Goal: Task Accomplishment & Management: Use online tool/utility

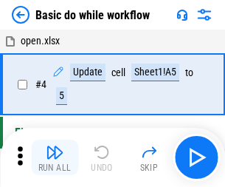
click at [55, 157] on img "button" at bounding box center [55, 152] width 18 height 18
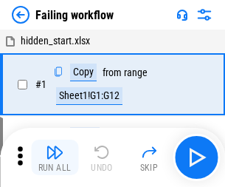
click at [55, 157] on img "button" at bounding box center [55, 152] width 18 height 18
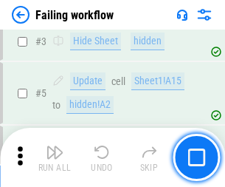
scroll to position [313, 0]
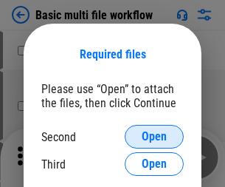
click at [154, 136] on span "Open" at bounding box center [154, 137] width 25 height 12
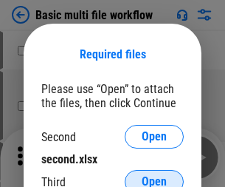
click at [154, 175] on span "Open" at bounding box center [154, 181] width 25 height 12
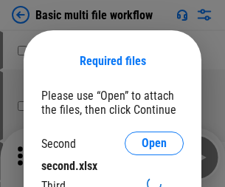
scroll to position [7, 0]
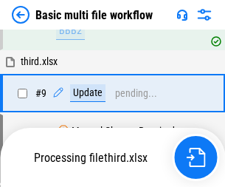
scroll to position [513, 0]
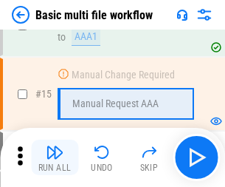
click at [55, 157] on img "button" at bounding box center [55, 152] width 18 height 18
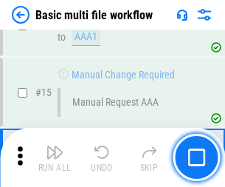
scroll to position [981, 0]
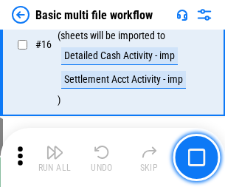
click at [55, 157] on img "button" at bounding box center [55, 152] width 18 height 18
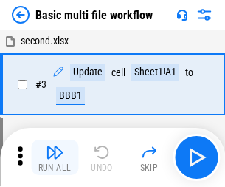
click at [55, 157] on img "button" at bounding box center [55, 152] width 18 height 18
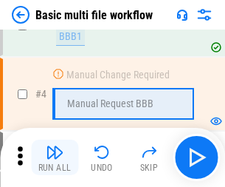
click at [55, 157] on img "button" at bounding box center [55, 152] width 18 height 18
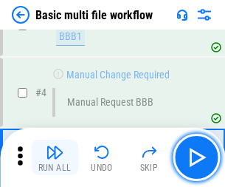
click at [55, 157] on img "button" at bounding box center [55, 152] width 18 height 18
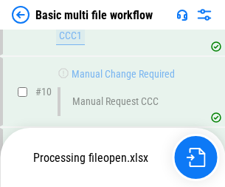
scroll to position [691, 0]
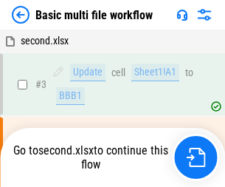
scroll to position [60, 0]
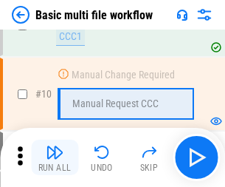
click at [55, 157] on img "button" at bounding box center [55, 152] width 18 height 18
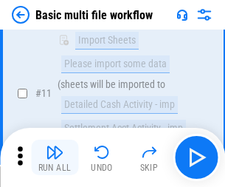
click at [55, 157] on img "button" at bounding box center [55, 152] width 18 height 18
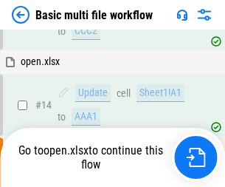
scroll to position [771, 0]
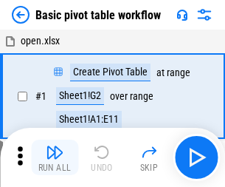
click at [55, 157] on img "button" at bounding box center [55, 152] width 18 height 18
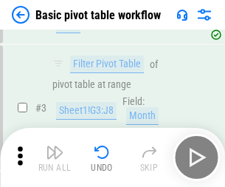
scroll to position [353, 0]
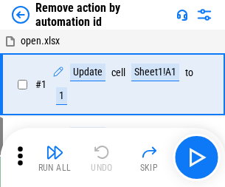
scroll to position [55, 0]
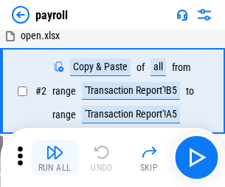
click at [55, 157] on img "button" at bounding box center [55, 152] width 18 height 18
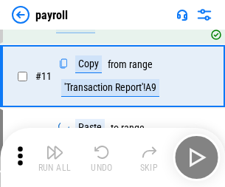
scroll to position [107, 0]
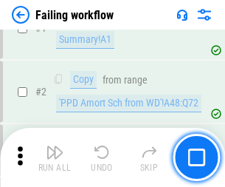
scroll to position [238, 0]
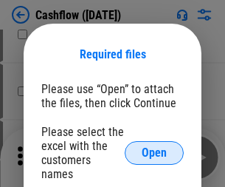
click at [154, 147] on span "Open" at bounding box center [154, 153] width 25 height 12
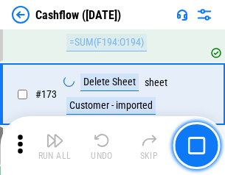
scroll to position [1561, 0]
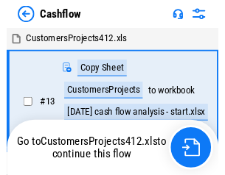
scroll to position [17, 0]
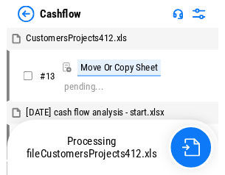
scroll to position [17, 0]
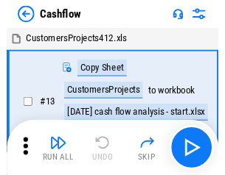
scroll to position [17, 0]
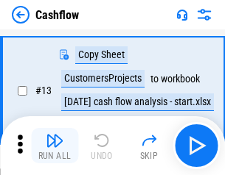
click at [55, 146] on img "button" at bounding box center [55, 141] width 18 height 18
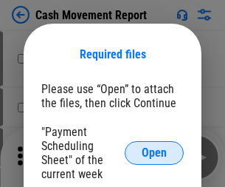
click at [154, 153] on span "Open" at bounding box center [154, 153] width 25 height 12
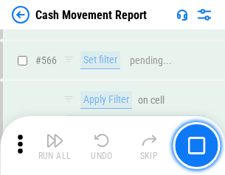
scroll to position [6758, 0]
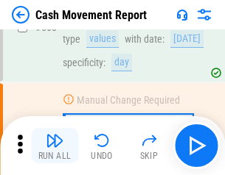
click at [55, 146] on img "button" at bounding box center [55, 141] width 18 height 18
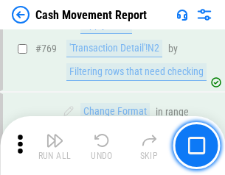
scroll to position [8194, 0]
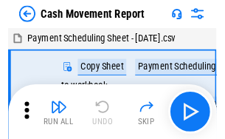
scroll to position [27, 0]
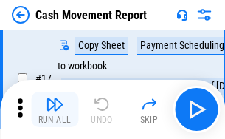
click at [55, 109] on img "button" at bounding box center [55, 104] width 18 height 18
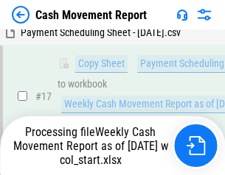
scroll to position [307, 0]
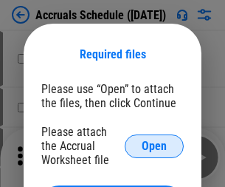
click at [154, 145] on span "Open" at bounding box center [154, 146] width 25 height 12
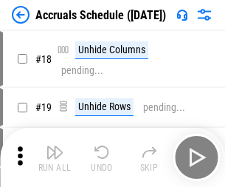
click at [55, 157] on img "button" at bounding box center [55, 152] width 18 height 18
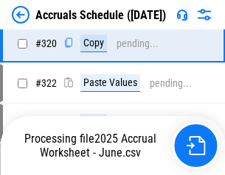
scroll to position [2743, 0]
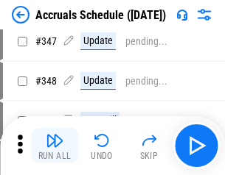
click at [55, 146] on img "button" at bounding box center [55, 141] width 18 height 18
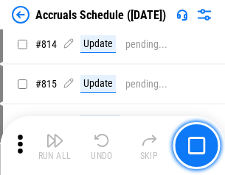
scroll to position [6507, 0]
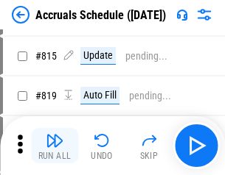
click at [55, 146] on img "button" at bounding box center [55, 141] width 18 height 18
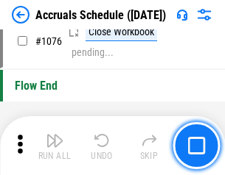
scroll to position [8832, 0]
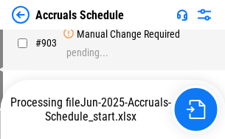
scroll to position [7575, 0]
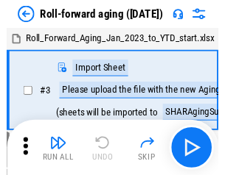
scroll to position [2, 0]
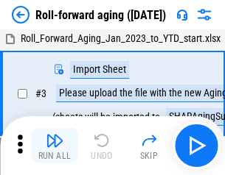
click at [55, 146] on img "button" at bounding box center [55, 141] width 18 height 18
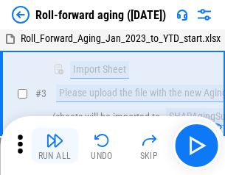
click at [55, 146] on img "button" at bounding box center [55, 141] width 18 height 18
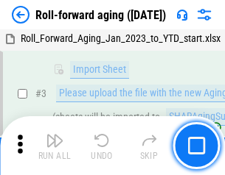
scroll to position [95, 0]
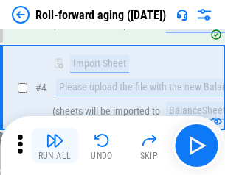
click at [55, 146] on img "button" at bounding box center [55, 141] width 18 height 18
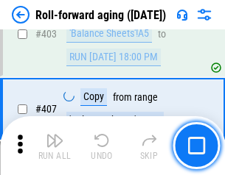
scroll to position [5113, 0]
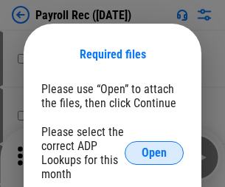
click at [154, 153] on span "Open" at bounding box center [154, 153] width 25 height 12
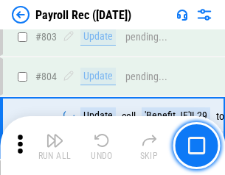
scroll to position [9368, 0]
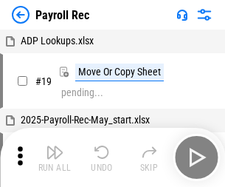
click at [55, 157] on img "button" at bounding box center [55, 152] width 18 height 18
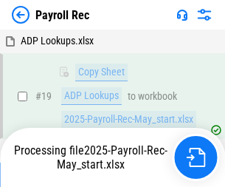
scroll to position [90, 0]
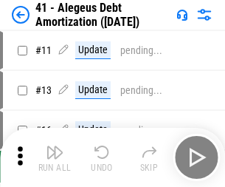
click at [55, 157] on img "button" at bounding box center [55, 152] width 18 height 18
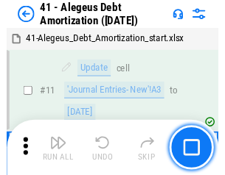
scroll to position [182, 0]
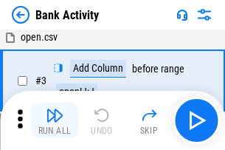
click at [55, 120] on img "button" at bounding box center [55, 115] width 18 height 18
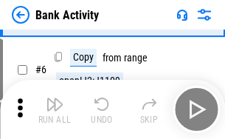
scroll to position [78, 0]
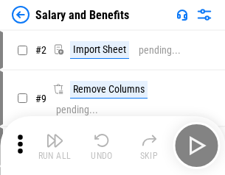
click at [55, 146] on img "button" at bounding box center [55, 141] width 18 height 18
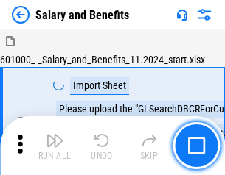
scroll to position [20, 0]
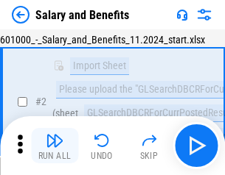
click at [55, 146] on img "button" at bounding box center [55, 141] width 18 height 18
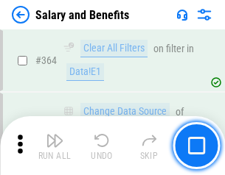
scroll to position [6944, 0]
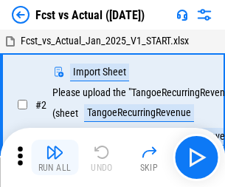
click at [55, 146] on img "button" at bounding box center [55, 152] width 18 height 18
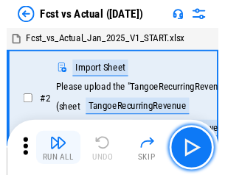
scroll to position [19, 0]
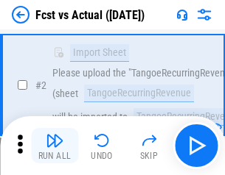
click at [55, 146] on img "button" at bounding box center [55, 141] width 18 height 18
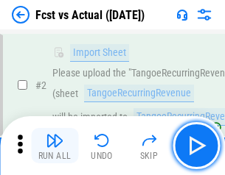
scroll to position [138, 0]
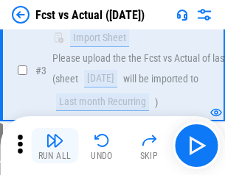
click at [55, 146] on img "button" at bounding box center [55, 141] width 18 height 18
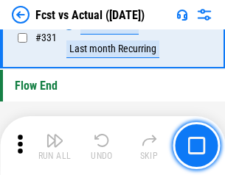
scroll to position [7058, 0]
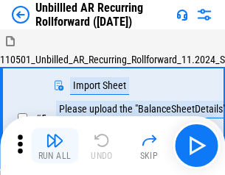
click at [55, 146] on img "button" at bounding box center [55, 141] width 18 height 18
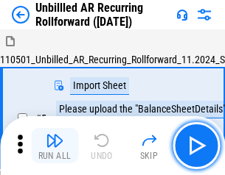
scroll to position [32, 0]
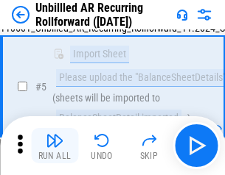
click at [55, 146] on img "button" at bounding box center [55, 141] width 18 height 18
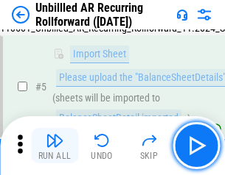
scroll to position [139, 0]
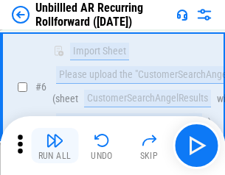
click at [55, 146] on img "button" at bounding box center [55, 141] width 18 height 18
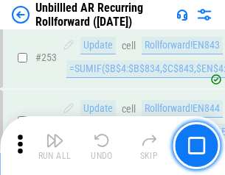
scroll to position [5009, 0]
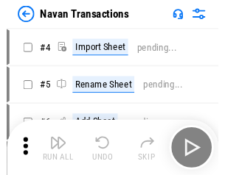
scroll to position [24, 0]
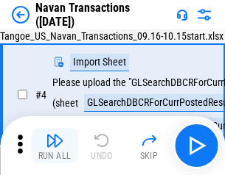
click at [55, 146] on img "button" at bounding box center [55, 141] width 18 height 18
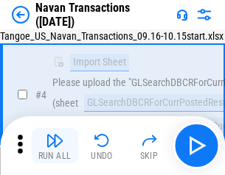
click at [55, 146] on img "button" at bounding box center [55, 141] width 18 height 18
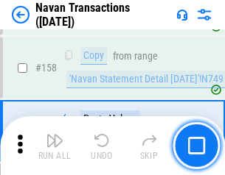
scroll to position [4781, 0]
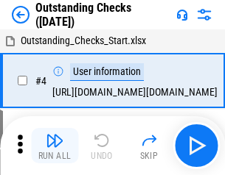
click at [55, 146] on img "button" at bounding box center [55, 141] width 18 height 18
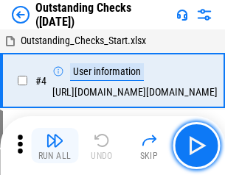
scroll to position [62, 0]
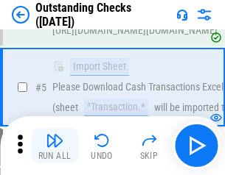
click at [55, 146] on img "button" at bounding box center [55, 141] width 18 height 18
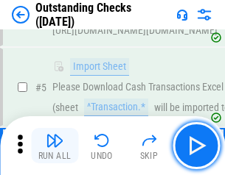
scroll to position [154, 0]
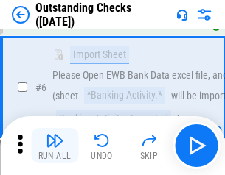
click at [55, 146] on img "button" at bounding box center [55, 141] width 18 height 18
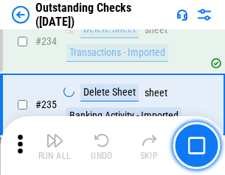
scroll to position [4478, 0]
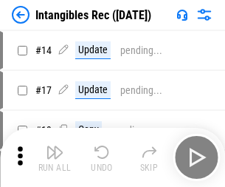
click at [55, 157] on img "button" at bounding box center [55, 152] width 18 height 18
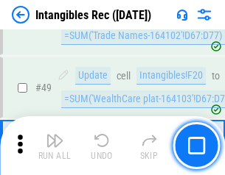
scroll to position [574, 0]
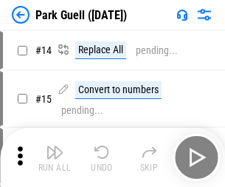
click at [55, 146] on img "button" at bounding box center [55, 152] width 18 height 18
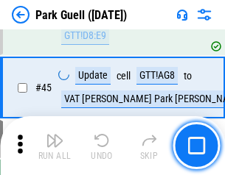
scroll to position [1844, 0]
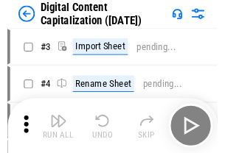
scroll to position [43, 0]
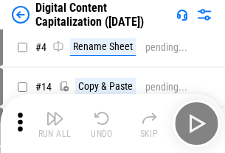
click at [55, 124] on img "button" at bounding box center [55, 119] width 18 height 18
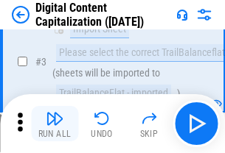
click at [55, 124] on img "button" at bounding box center [55, 119] width 18 height 18
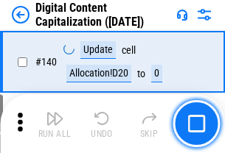
scroll to position [1564, 0]
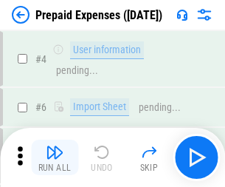
click at [55, 146] on img "button" at bounding box center [55, 152] width 18 height 18
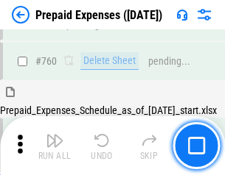
scroll to position [4087, 0]
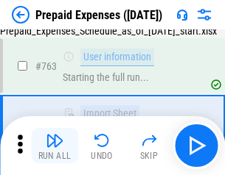
click at [55, 146] on img "button" at bounding box center [55, 141] width 18 height 18
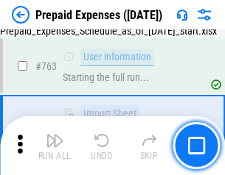
scroll to position [4174, 0]
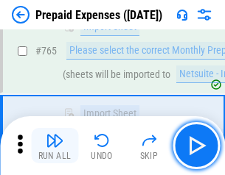
click at [55, 146] on img "button" at bounding box center [55, 141] width 18 height 18
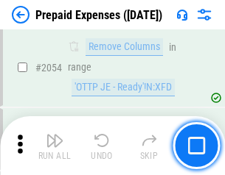
scroll to position [15414, 0]
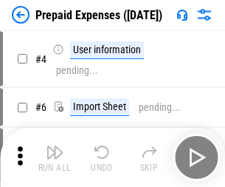
click at [55, 157] on img "button" at bounding box center [55, 152] width 18 height 18
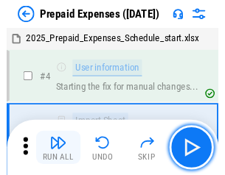
scroll to position [65, 0]
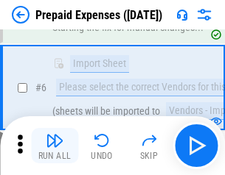
click at [55, 146] on img "button" at bounding box center [55, 141] width 18 height 18
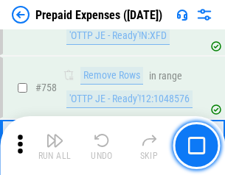
scroll to position [5254, 0]
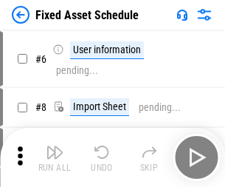
click at [55, 157] on img "button" at bounding box center [55, 152] width 18 height 18
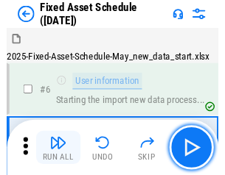
scroll to position [80, 0]
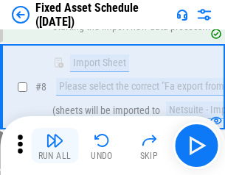
click at [55, 146] on img "button" at bounding box center [55, 141] width 18 height 18
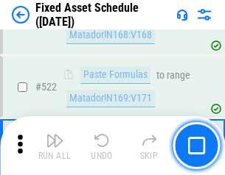
scroll to position [5125, 0]
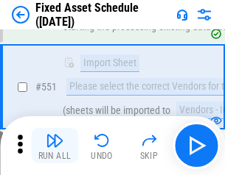
click at [55, 146] on img "button" at bounding box center [55, 141] width 18 height 18
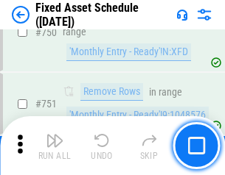
scroll to position [7189, 0]
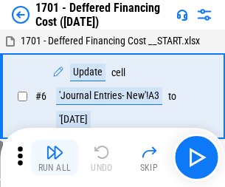
click at [55, 157] on img "button" at bounding box center [55, 152] width 18 height 18
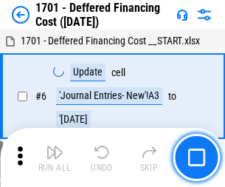
scroll to position [177, 0]
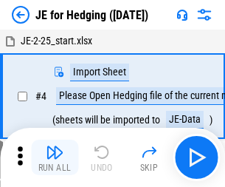
click at [55, 146] on img "button" at bounding box center [55, 152] width 18 height 18
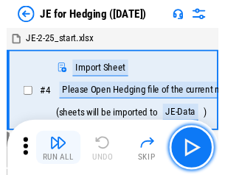
scroll to position [2, 0]
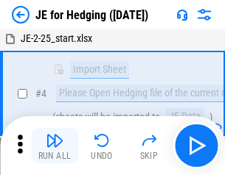
click at [55, 146] on img "button" at bounding box center [55, 141] width 18 height 18
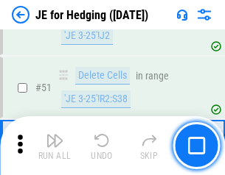
scroll to position [955, 0]
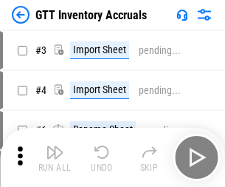
click at [55, 146] on img "button" at bounding box center [55, 152] width 18 height 18
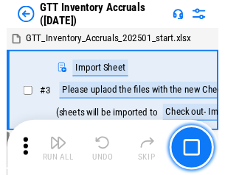
scroll to position [2, 0]
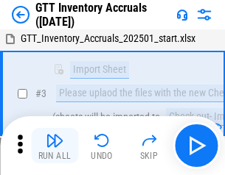
click at [55, 146] on img "button" at bounding box center [55, 141] width 18 height 18
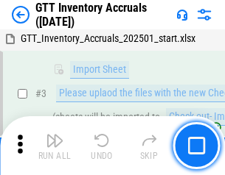
scroll to position [95, 0]
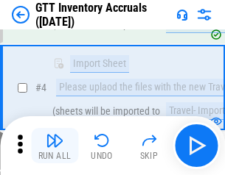
click at [55, 146] on img "button" at bounding box center [55, 141] width 18 height 18
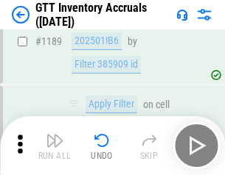
scroll to position [12041, 0]
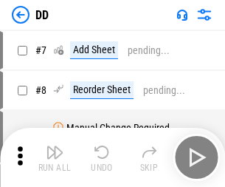
click at [55, 157] on img "button" at bounding box center [55, 152] width 18 height 18
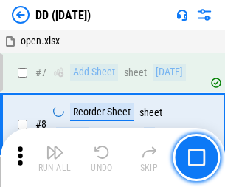
scroll to position [142, 0]
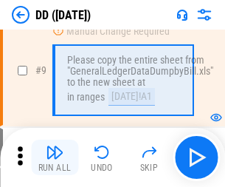
click at [55, 157] on img "button" at bounding box center [55, 152] width 18 height 18
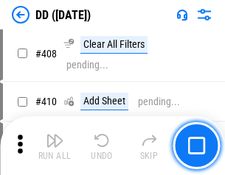
scroll to position [6598, 0]
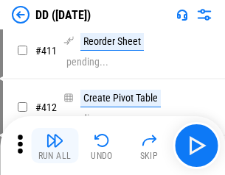
click at [55, 146] on img "button" at bounding box center [55, 141] width 18 height 18
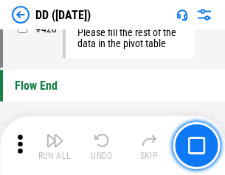
scroll to position [7058, 0]
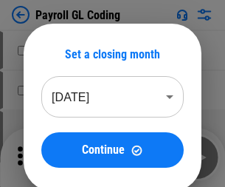
click at [55, 157] on img "button" at bounding box center [55, 152] width 18 height 18
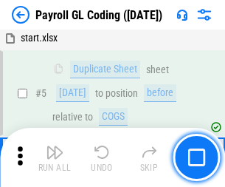
scroll to position [177, 0]
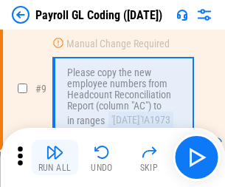
click at [55, 157] on img "button" at bounding box center [55, 152] width 18 height 18
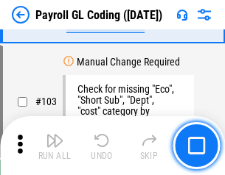
scroll to position [3460, 0]
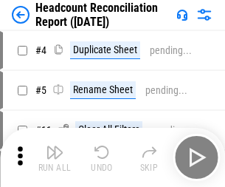
click at [55, 157] on img "button" at bounding box center [55, 152] width 18 height 18
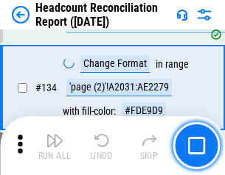
scroll to position [1773, 0]
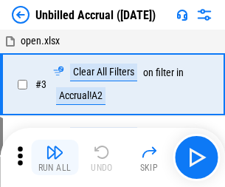
click at [55, 157] on img "button" at bounding box center [55, 152] width 18 height 18
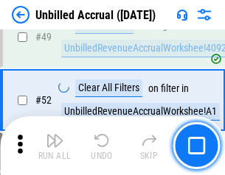
scroll to position [1337, 0]
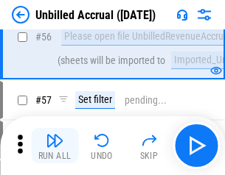
click at [55, 146] on img "button" at bounding box center [55, 141] width 18 height 18
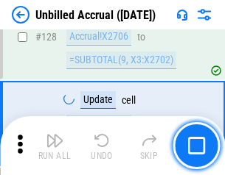
scroll to position [4392, 0]
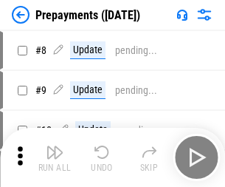
click at [55, 157] on img "button" at bounding box center [55, 152] width 18 height 18
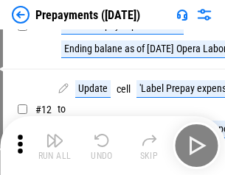
scroll to position [92, 0]
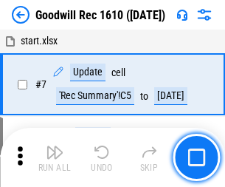
scroll to position [252, 0]
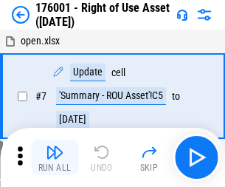
click at [55, 157] on img "button" at bounding box center [55, 152] width 18 height 18
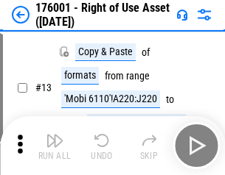
scroll to position [95, 0]
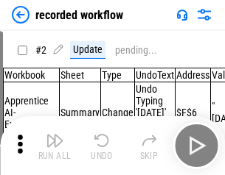
click at [55, 146] on img "button" at bounding box center [55, 141] width 18 height 18
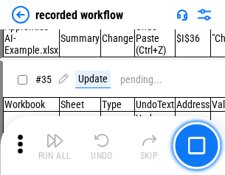
scroll to position [4609, 0]
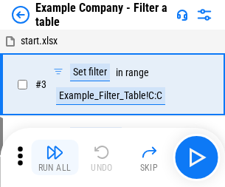
click at [55, 157] on img "button" at bounding box center [55, 152] width 18 height 18
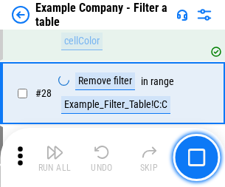
scroll to position [1349, 0]
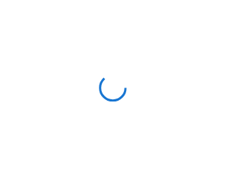
scroll to position [23, 0]
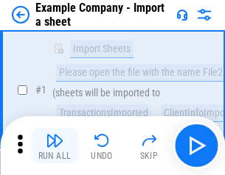
click at [55, 146] on img "button" at bounding box center [55, 141] width 18 height 18
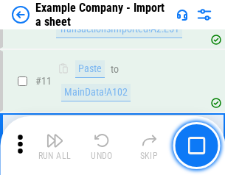
scroll to position [326, 0]
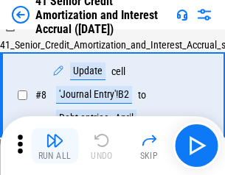
click at [55, 146] on img "button" at bounding box center [55, 141] width 18 height 18
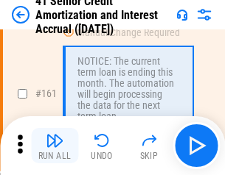
click at [55, 146] on img "button" at bounding box center [55, 141] width 18 height 18
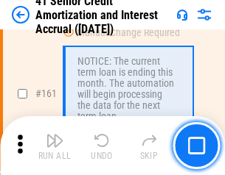
scroll to position [1577, 0]
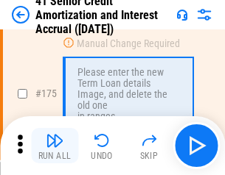
click at [55, 146] on img "button" at bounding box center [55, 141] width 18 height 18
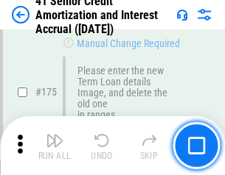
scroll to position [1727, 0]
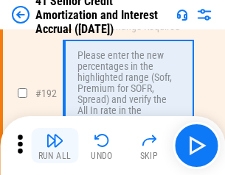
click at [55, 146] on img "button" at bounding box center [55, 141] width 18 height 18
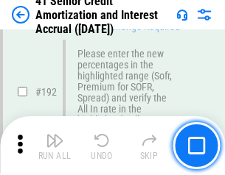
scroll to position [1882, 0]
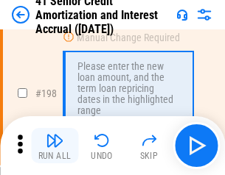
click at [55, 146] on img "button" at bounding box center [55, 141] width 18 height 18
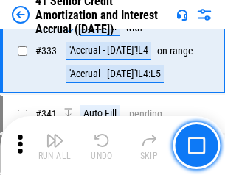
scroll to position [3767, 0]
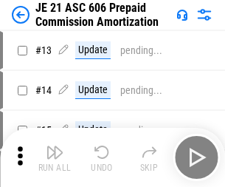
click at [55, 146] on img "button" at bounding box center [55, 152] width 18 height 18
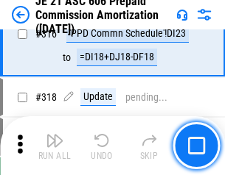
scroll to position [2753, 0]
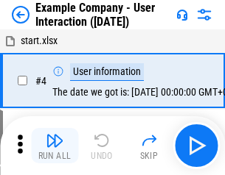
click at [55, 146] on img "button" at bounding box center [55, 141] width 18 height 18
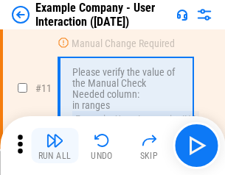
click at [55, 146] on img "button" at bounding box center [55, 141] width 18 height 18
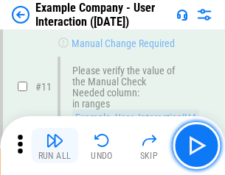
scroll to position [319, 0]
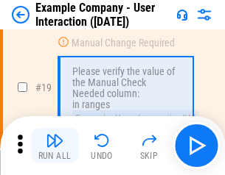
click at [55, 146] on img "button" at bounding box center [55, 141] width 18 height 18
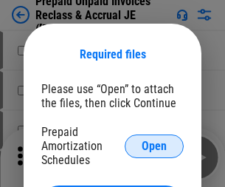
click at [154, 145] on span "Open" at bounding box center [154, 146] width 25 height 12
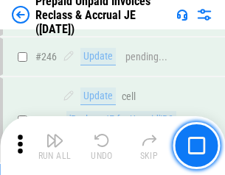
scroll to position [1991, 0]
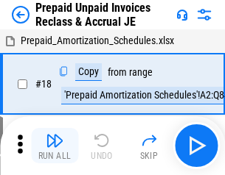
click at [55, 146] on img "button" at bounding box center [55, 141] width 18 height 18
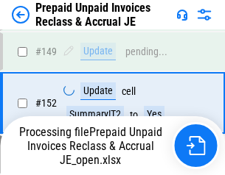
scroll to position [1283, 0]
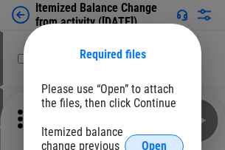
click at [154, 140] on span "Open" at bounding box center [154, 146] width 25 height 12
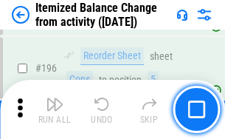
scroll to position [2838, 0]
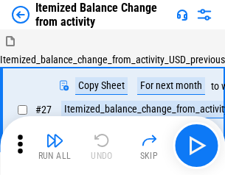
scroll to position [23, 0]
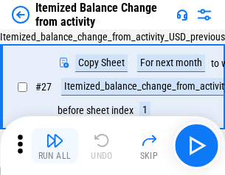
click at [55, 146] on img "button" at bounding box center [55, 141] width 18 height 18
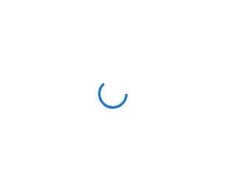
scroll to position [7, 0]
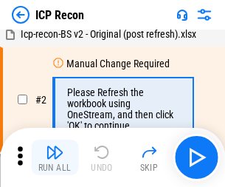
click at [55, 157] on img "button" at bounding box center [55, 152] width 18 height 18
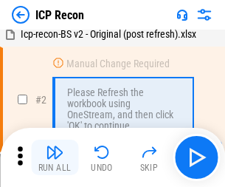
click at [55, 157] on img "button" at bounding box center [55, 152] width 18 height 18
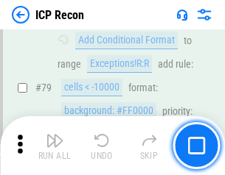
scroll to position [1445, 0]
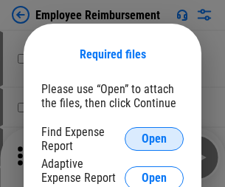
click at [154, 139] on span "Open" at bounding box center [154, 139] width 25 height 12
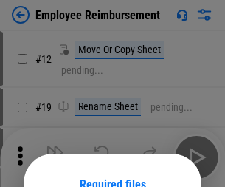
scroll to position [130, 0]
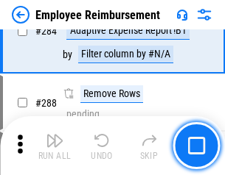
scroll to position [4008, 0]
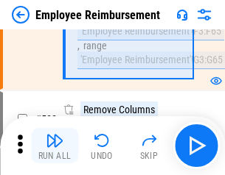
click at [55, 146] on img "button" at bounding box center [55, 141] width 18 height 18
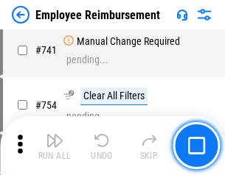
scroll to position [10345, 0]
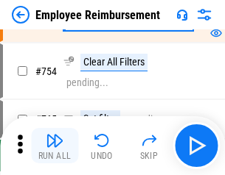
click at [55, 146] on img "button" at bounding box center [55, 141] width 18 height 18
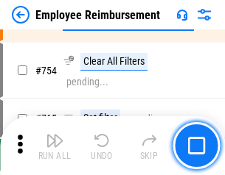
click at [55, 146] on img "button" at bounding box center [55, 141] width 18 height 18
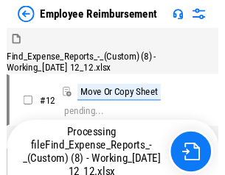
scroll to position [50, 0]
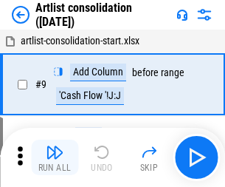
click at [55, 157] on img "button" at bounding box center [55, 152] width 18 height 18
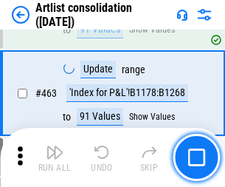
scroll to position [6457, 0]
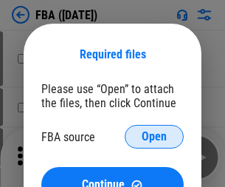
click at [154, 136] on span "Open" at bounding box center [154, 137] width 25 height 12
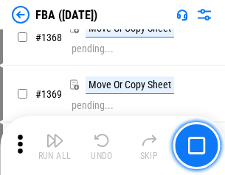
scroll to position [15836, 0]
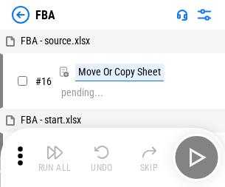
scroll to position [15, 0]
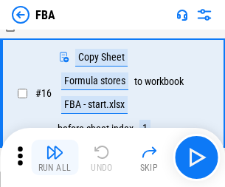
click at [55, 157] on img "button" at bounding box center [55, 152] width 18 height 18
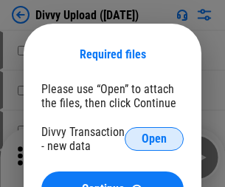
click at [154, 139] on span "Open" at bounding box center [154, 139] width 25 height 12
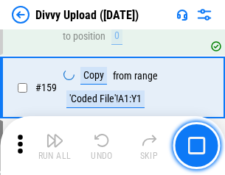
scroll to position [1527, 0]
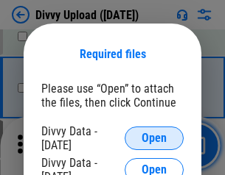
click at [154, 139] on span "Open" at bounding box center [154, 139] width 25 height 12
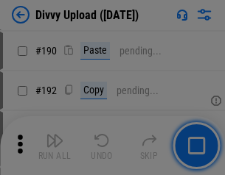
scroll to position [1861, 0]
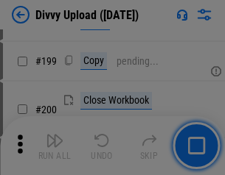
scroll to position [2144, 0]
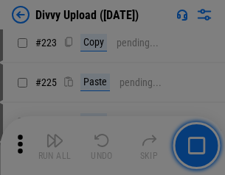
scroll to position [2943, 0]
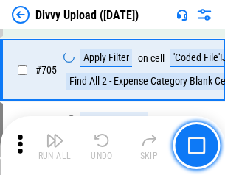
scroll to position [10087, 0]
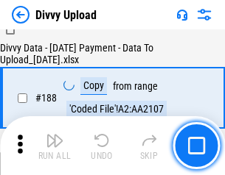
scroll to position [1736, 0]
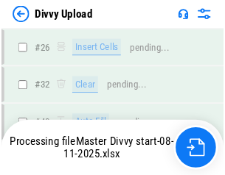
scroll to position [1527, 0]
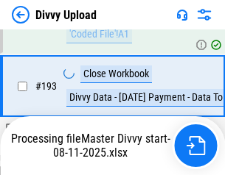
scroll to position [1975, 0]
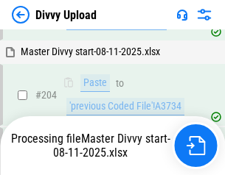
scroll to position [2525, 0]
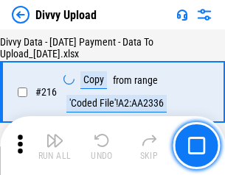
scroll to position [3036, 0]
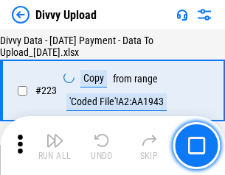
scroll to position [3361, 0]
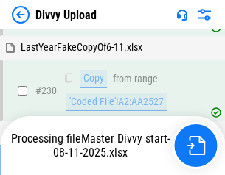
scroll to position [3659, 0]
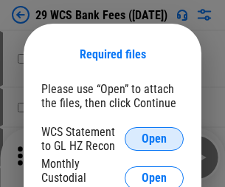
click at [154, 139] on span "Open" at bounding box center [154, 139] width 25 height 12
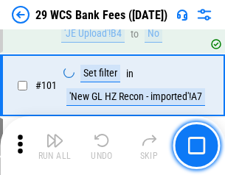
scroll to position [1437, 0]
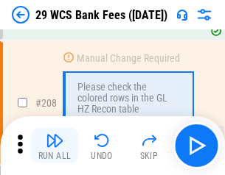
click at [55, 146] on img "button" at bounding box center [55, 141] width 18 height 18
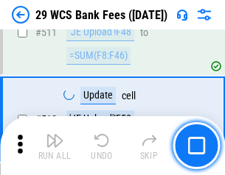
scroll to position [7419, 0]
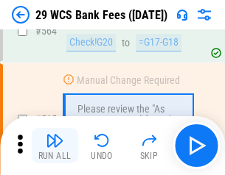
click at [55, 146] on img "button" at bounding box center [55, 141] width 18 height 18
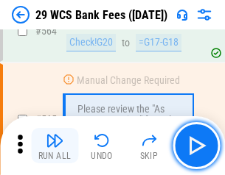
scroll to position [7975, 0]
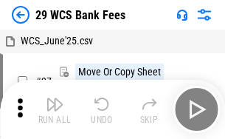
scroll to position [27, 0]
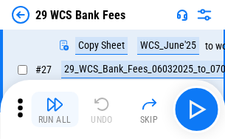
click at [55, 109] on img "button" at bounding box center [55, 104] width 18 height 18
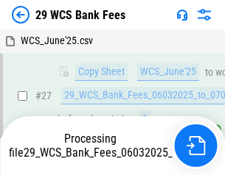
scroll to position [294, 0]
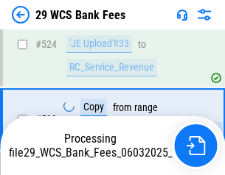
scroll to position [7872, 0]
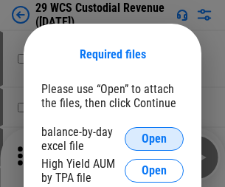
click at [154, 139] on span "Open" at bounding box center [154, 139] width 25 height 12
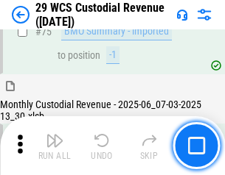
scroll to position [1540, 0]
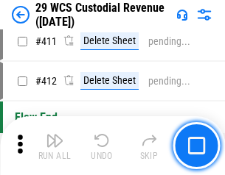
click at [55, 146] on img "button" at bounding box center [55, 141] width 18 height 18
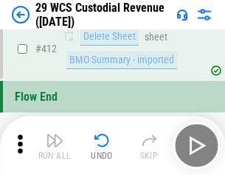
scroll to position [7042, 0]
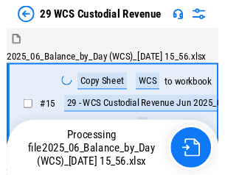
scroll to position [35, 0]
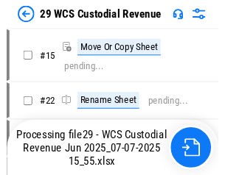
scroll to position [27, 0]
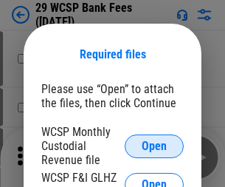
click at [154, 145] on span "Open" at bounding box center [154, 146] width 25 height 12
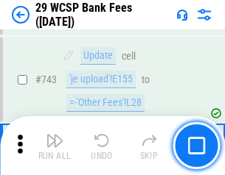
scroll to position [7431, 0]
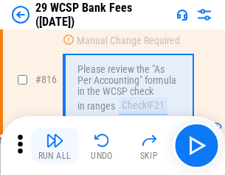
click at [55, 146] on img "button" at bounding box center [55, 141] width 18 height 18
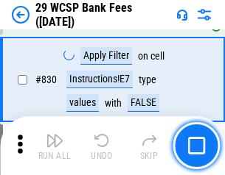
scroll to position [9356, 0]
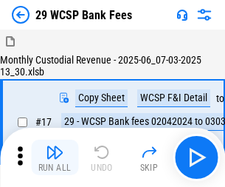
click at [55, 146] on img "button" at bounding box center [55, 152] width 18 height 18
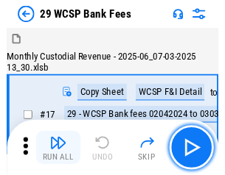
scroll to position [35, 0]
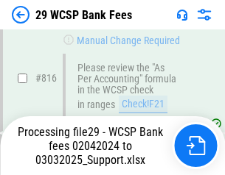
scroll to position [8992, 0]
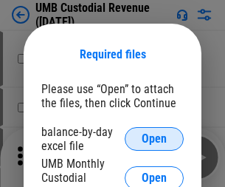
click at [154, 139] on span "Open" at bounding box center [154, 139] width 25 height 12
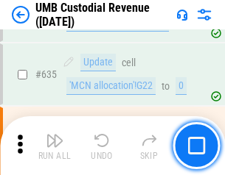
scroll to position [7717, 0]
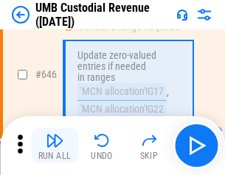
click at [55, 146] on img "button" at bounding box center [55, 141] width 18 height 18
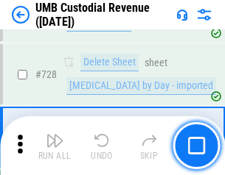
scroll to position [9096, 0]
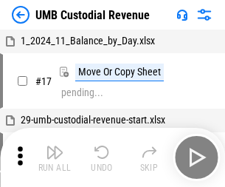
scroll to position [11, 0]
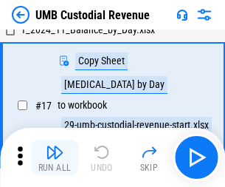
click at [55, 157] on img "button" at bounding box center [55, 152] width 18 height 18
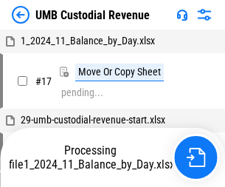
scroll to position [11, 0]
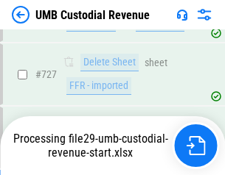
scroll to position [9062, 0]
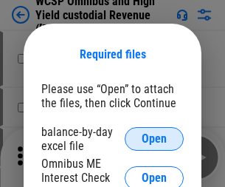
click at [154, 139] on span "Open" at bounding box center [154, 139] width 25 height 12
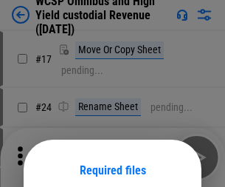
scroll to position [116, 0]
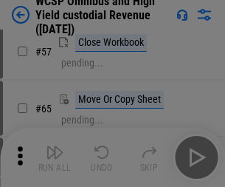
scroll to position [643, 0]
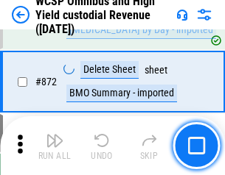
scroll to position [12480, 0]
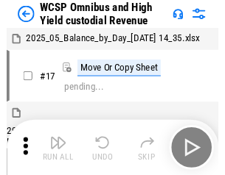
scroll to position [8, 0]
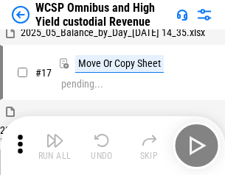
click at [55, 146] on img "button" at bounding box center [55, 141] width 18 height 18
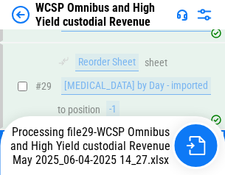
scroll to position [307, 0]
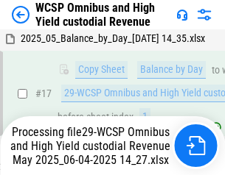
scroll to position [307, 0]
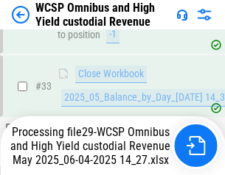
scroll to position [730, 0]
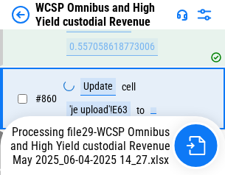
scroll to position [12446, 0]
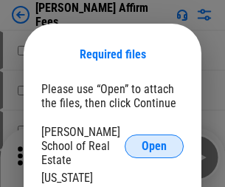
click at [154, 140] on span "Open" at bounding box center [154, 146] width 25 height 12
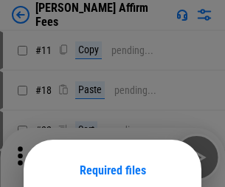
scroll to position [116, 0]
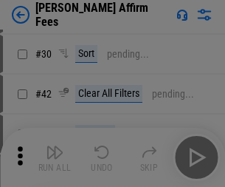
scroll to position [300, 0]
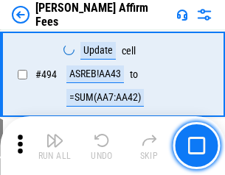
scroll to position [4010, 0]
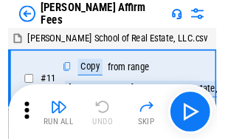
scroll to position [15, 0]
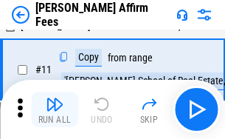
click at [55, 109] on img "button" at bounding box center [55, 104] width 18 height 18
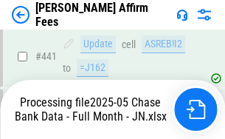
scroll to position [3867, 0]
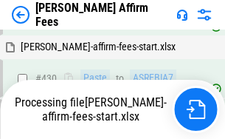
scroll to position [3953, 0]
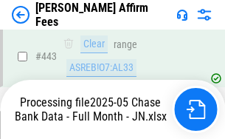
scroll to position [3867, 0]
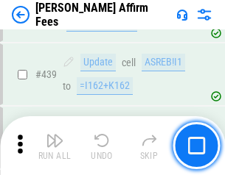
scroll to position [3849, 0]
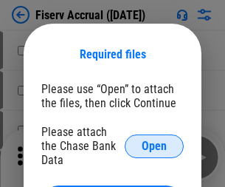
click at [154, 140] on span "Open" at bounding box center [154, 146] width 25 height 12
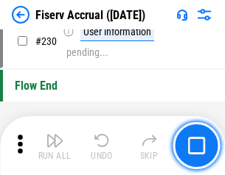
scroll to position [4672, 0]
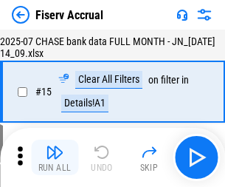
click at [55, 157] on img "button" at bounding box center [55, 152] width 18 height 18
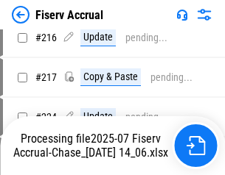
scroll to position [4475, 0]
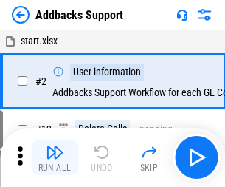
click at [55, 146] on img "button" at bounding box center [55, 152] width 18 height 18
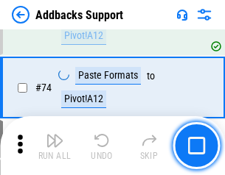
scroll to position [1074, 0]
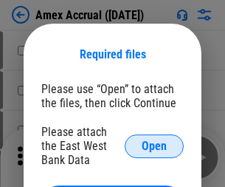
click at [154, 145] on span "Open" at bounding box center [154, 146] width 25 height 12
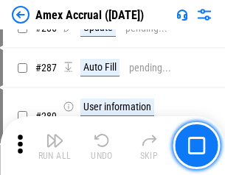
scroll to position [4038, 0]
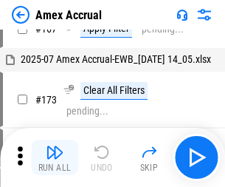
click at [55, 157] on img "button" at bounding box center [55, 152] width 18 height 18
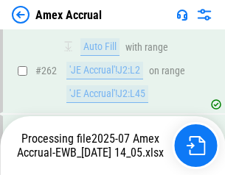
scroll to position [4394, 0]
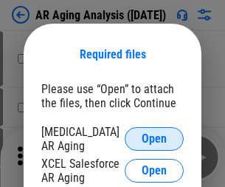
click at [154, 136] on span "Open" at bounding box center [154, 139] width 25 height 12
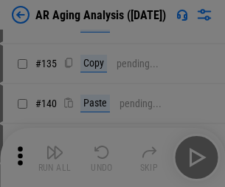
scroll to position [444, 0]
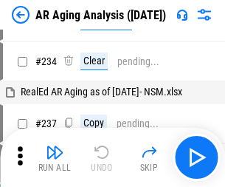
scroll to position [15, 0]
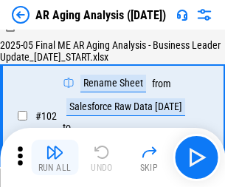
click at [55, 157] on img "button" at bounding box center [55, 152] width 18 height 18
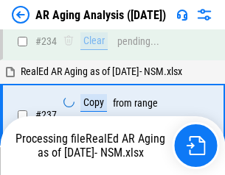
scroll to position [2286, 0]
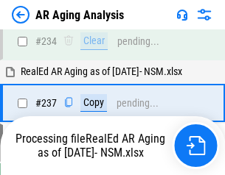
scroll to position [2269, 0]
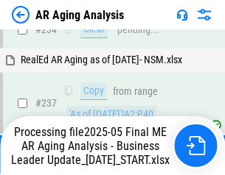
scroll to position [2269, 0]
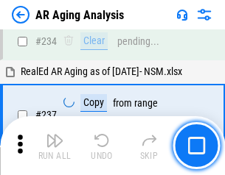
scroll to position [2269, 0]
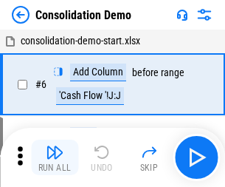
click at [55, 157] on img "button" at bounding box center [55, 152] width 18 height 18
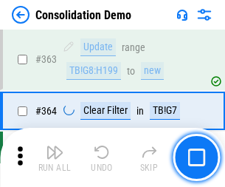
scroll to position [4942, 0]
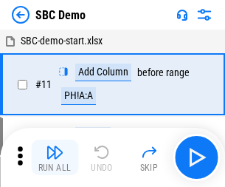
click at [55, 157] on img "button" at bounding box center [55, 152] width 18 height 18
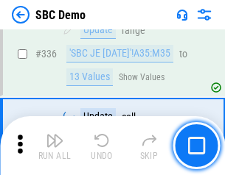
scroll to position [3879, 0]
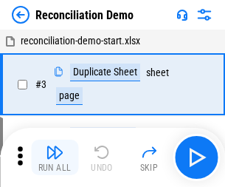
click at [55, 157] on img "button" at bounding box center [55, 152] width 18 height 18
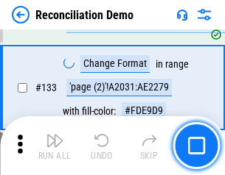
scroll to position [1751, 0]
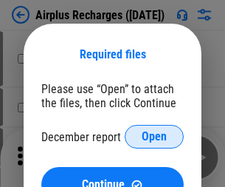
click at [154, 136] on span "Open" at bounding box center [154, 137] width 25 height 12
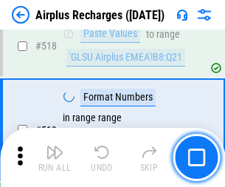
scroll to position [6345, 0]
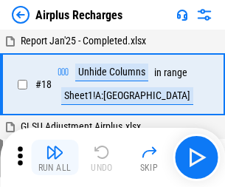
click at [55, 157] on img "button" at bounding box center [55, 152] width 18 height 18
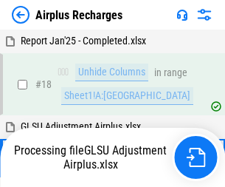
scroll to position [65, 0]
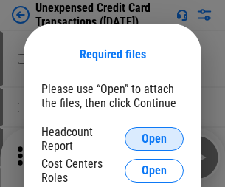
click at [154, 139] on span "Open" at bounding box center [154, 139] width 25 height 12
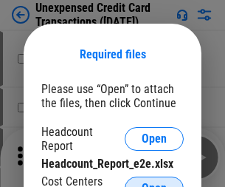
click at [154, 182] on span "Open" at bounding box center [154, 188] width 25 height 12
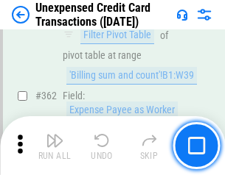
scroll to position [3792, 0]
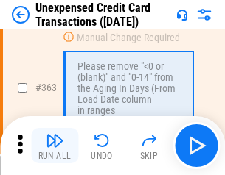
click at [55, 146] on img "button" at bounding box center [55, 141] width 18 height 18
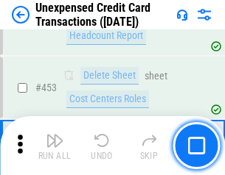
scroll to position [5029, 0]
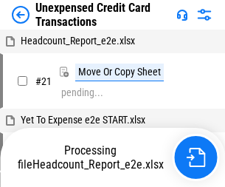
scroll to position [23, 0]
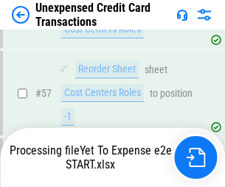
scroll to position [1075, 0]
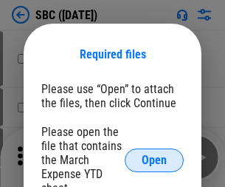
click at [154, 159] on span "Open" at bounding box center [154, 160] width 25 height 12
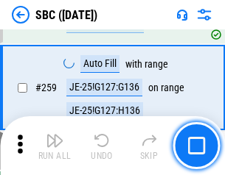
scroll to position [2881, 0]
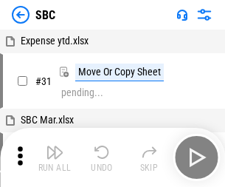
scroll to position [15, 0]
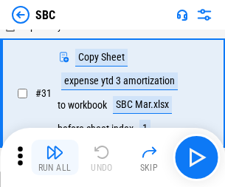
click at [55, 157] on img "button" at bounding box center [55, 152] width 18 height 18
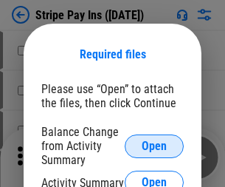
click at [154, 145] on span "Open" at bounding box center [154, 146] width 25 height 12
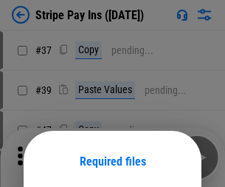
scroll to position [107, 0]
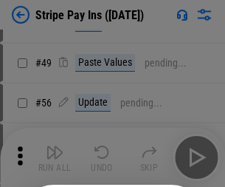
scroll to position [268, 0]
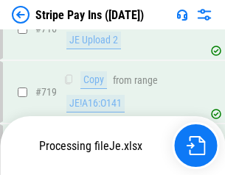
scroll to position [7645, 0]
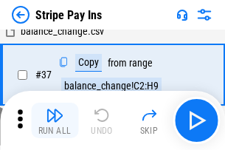
click at [55, 120] on img "button" at bounding box center [55, 115] width 18 height 18
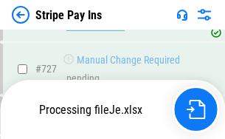
scroll to position [7612, 0]
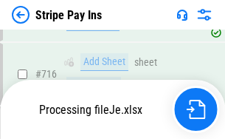
scroll to position [7612, 0]
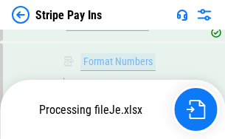
scroll to position [7612, 0]
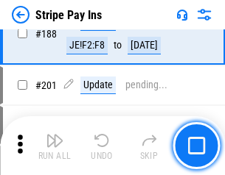
scroll to position [2100, 0]
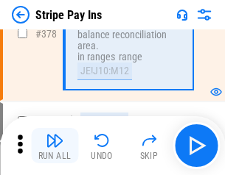
click at [55, 146] on img "button" at bounding box center [55, 141] width 18 height 18
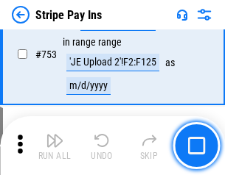
scroll to position [7594, 0]
